Goal: Find specific page/section: Find specific page/section

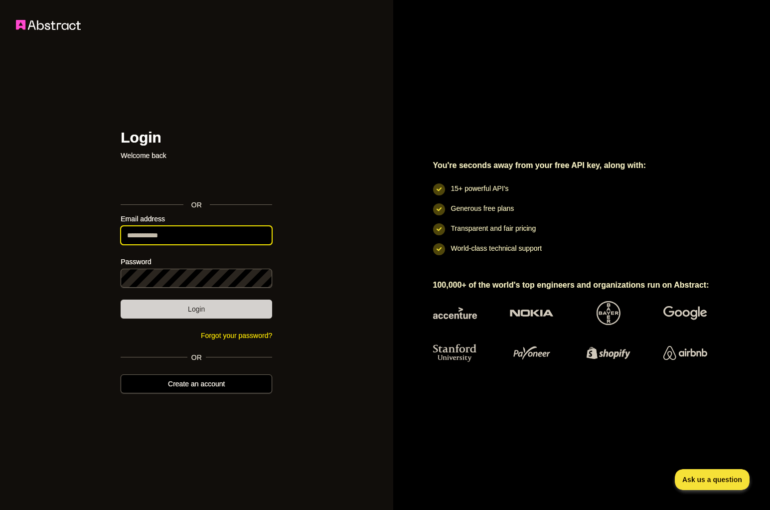
click at [252, 233] on input "Email address" at bounding box center [196, 235] width 151 height 19
click at [326, 201] on div "Login Welcome back OR Email address Password Login Forgot your password? Please…" at bounding box center [196, 255] width 393 height 510
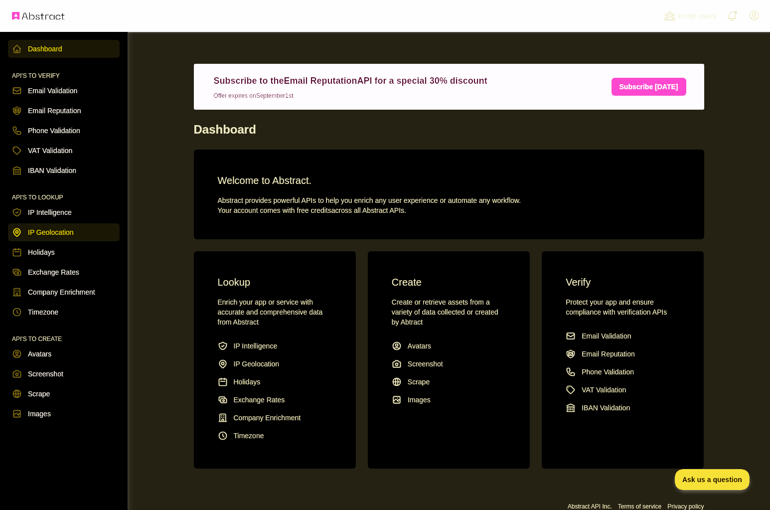
click at [71, 233] on span "IP Geolocation" at bounding box center [51, 232] width 46 height 10
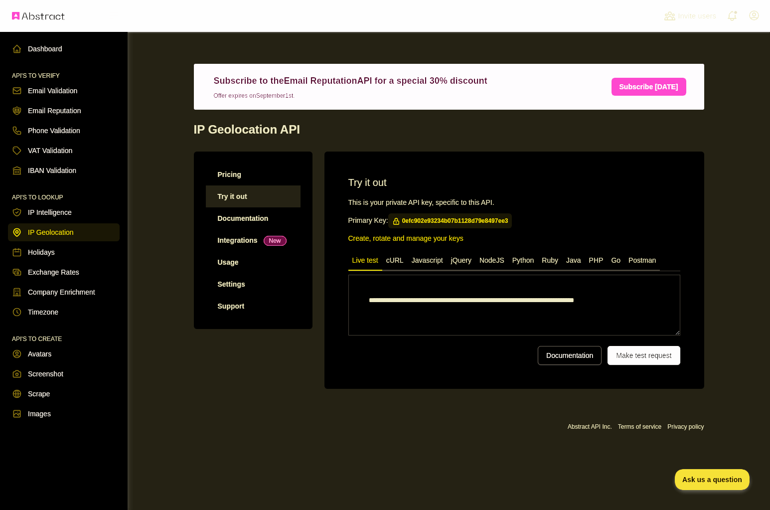
type textarea "**********"
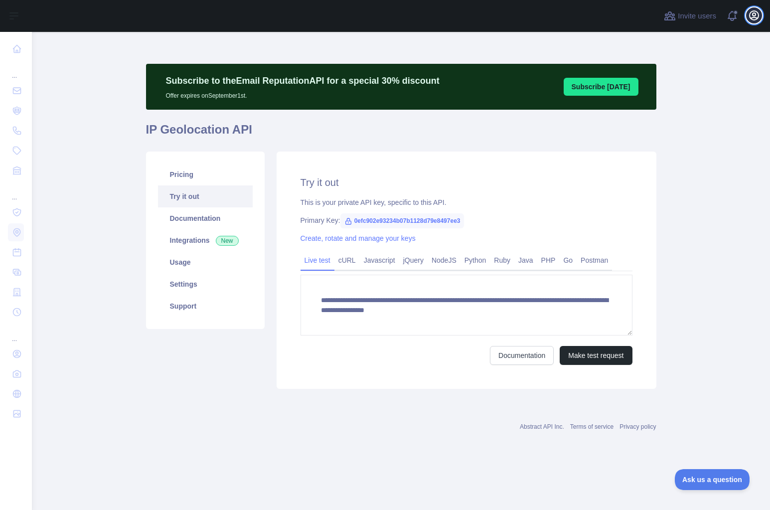
click at [754, 19] on icon "button" at bounding box center [753, 15] width 9 height 9
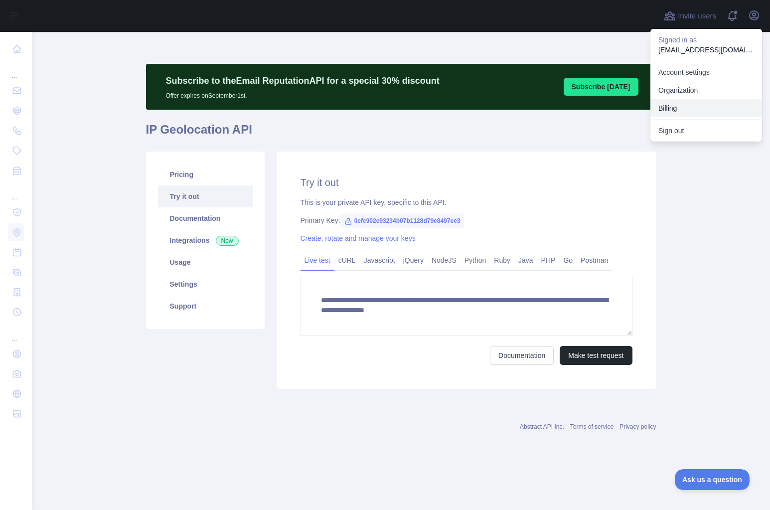
click at [672, 103] on button "Billing" at bounding box center [706, 108] width 112 height 18
